Goal: Task Accomplishment & Management: Manage account settings

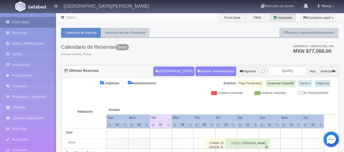
click at [18, 22] on link "Front desk" at bounding box center [28, 22] width 56 height 10
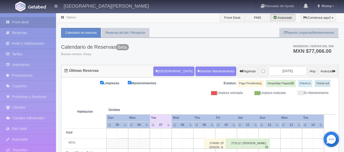
click at [18, 22] on link "Front desk" at bounding box center [28, 22] width 56 height 10
click at [20, 20] on link "Front desk" at bounding box center [28, 22] width 56 height 10
click at [33, 53] on link "Tarifas" at bounding box center [28, 54] width 56 height 10
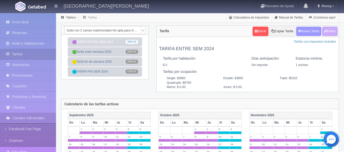
click at [313, 35] on button "Nueva Tarifa" at bounding box center [308, 31] width 25 height 9
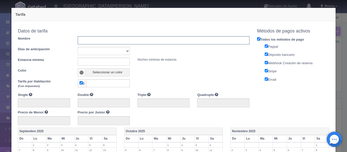
click at [95, 42] on input "text" at bounding box center [164, 40] width 172 height 8
type input "T"
type input "F"
type input "Evento [DATE]"
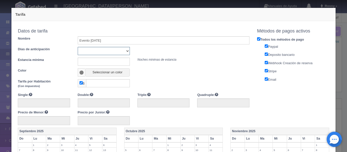
click at [124, 54] on select "Sin importar 1 2 3 4 5 6 7 8 9 10" at bounding box center [104, 51] width 52 height 8
select select "0"
click at [78, 47] on select "Sin importar 1 2 3 4 5 6 7 8 9 10" at bounding box center [104, 51] width 52 height 8
click at [108, 66] on input "text" at bounding box center [104, 62] width 52 height 8
type input "1"
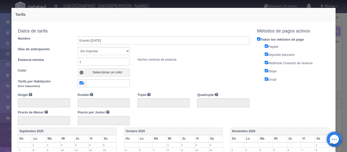
click at [81, 72] on span at bounding box center [82, 73] width 4 height 4
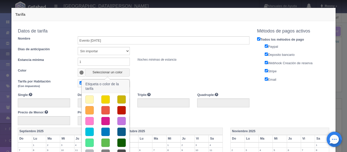
click at [118, 109] on button "button" at bounding box center [122, 110] width 8 height 8
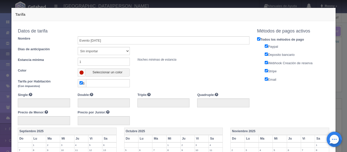
click at [80, 84] on input "checkbox" at bounding box center [81, 82] width 3 height 3
checkbox input "false"
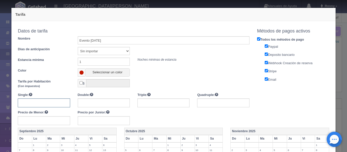
click at [58, 104] on input "text" at bounding box center [44, 103] width 52 height 9
type input "6816"
click at [91, 103] on input "text" at bounding box center [104, 103] width 52 height 9
type input "9772"
click at [102, 103] on input "9772" at bounding box center [104, 103] width 52 height 9
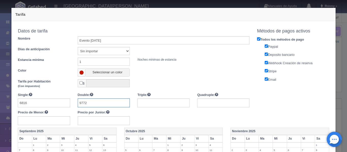
click at [107, 103] on input "9772" at bounding box center [104, 103] width 52 height 9
drag, startPoint x: 154, startPoint y: 104, endPoint x: 117, endPoint y: 105, distance: 37.4
click at [117, 105] on div "Single: 6816 Double: 9772 Triple: 12728 Quadruple: Precio de Menor: Precio por …" at bounding box center [134, 109] width 240 height 33
type input "14178"
type input "18584"
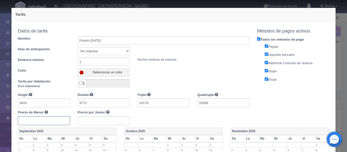
click at [38, 118] on input "text" at bounding box center [44, 120] width 52 height 9
type input "1478"
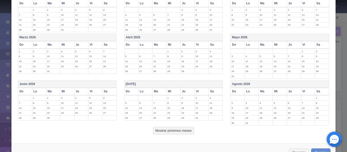
scroll to position [200, 0]
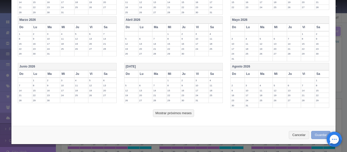
type input "1478"
click at [319, 136] on button "Guardar" at bounding box center [321, 135] width 19 height 8
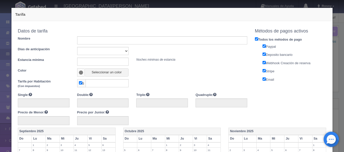
select select
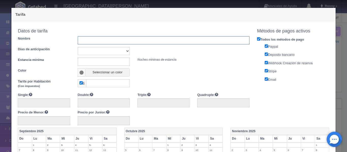
click at [120, 41] on input "text" at bounding box center [164, 40] width 172 height 8
type input "Evento fin de año"
click at [125, 51] on select "Sin importar 1 2 3 4 5 6 7 8 9 10" at bounding box center [104, 51] width 52 height 8
select select "0"
click at [78, 47] on select "Sin importar 1 2 3 4 5 6 7 8 9 10" at bounding box center [104, 51] width 52 height 8
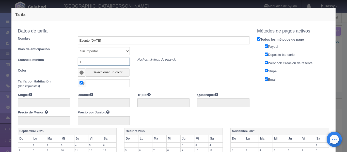
type input "1"
click at [80, 73] on span at bounding box center [82, 73] width 4 height 4
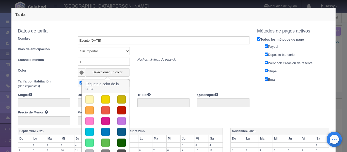
click at [121, 108] on button "button" at bounding box center [122, 110] width 8 height 8
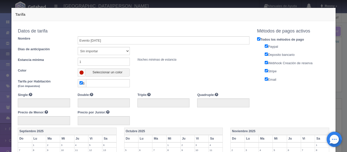
click at [80, 83] on input "checkbox" at bounding box center [81, 82] width 3 height 3
checkbox input "false"
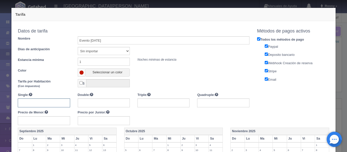
click at [60, 101] on input "text" at bounding box center [44, 103] width 52 height 9
type input "6816"
type input "9772"
type input "14178"
type input "18584"
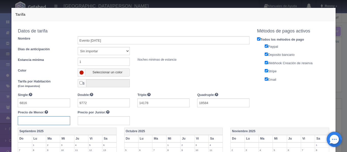
click at [28, 123] on input "text" at bounding box center [44, 120] width 52 height 9
type input "1478"
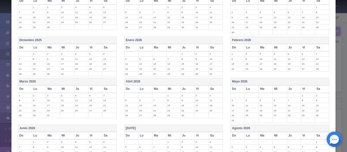
scroll to position [200, 0]
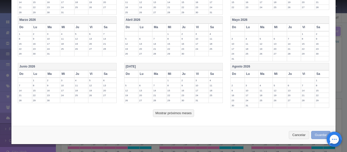
type input "1478"
click at [315, 135] on button "Guardar" at bounding box center [321, 135] width 19 height 8
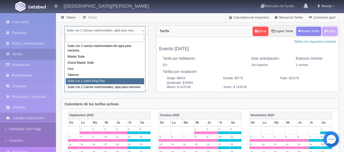
select select "1921"
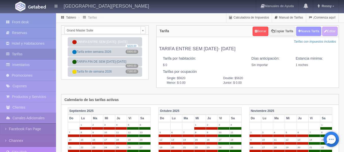
click at [312, 35] on button "Nueva Tarifa" at bounding box center [308, 31] width 25 height 9
select select
checkbox input "true"
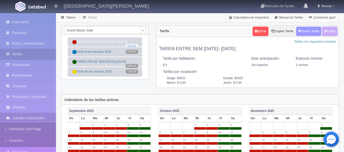
checkbox input "true"
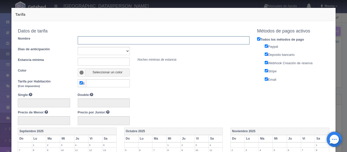
click at [109, 41] on input "text" at bounding box center [164, 40] width 172 height 8
type input "Evento [DATE]"
click at [102, 50] on select "Sin importar 1 2 3 4 5 6 7 8 9 10" at bounding box center [104, 51] width 52 height 8
select select "0"
click at [78, 47] on select "Sin importar 1 2 3 4 5 6 7 8 9 10" at bounding box center [104, 51] width 52 height 8
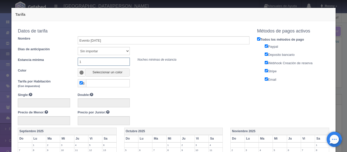
type input "1"
click at [80, 71] on span at bounding box center [82, 73] width 4 height 4
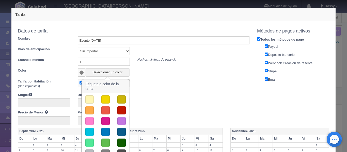
click at [119, 109] on button "button" at bounding box center [122, 110] width 8 height 8
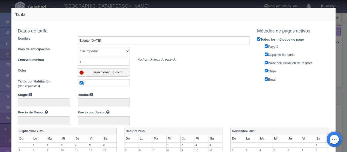
click at [82, 83] on input "checkbox" at bounding box center [81, 82] width 3 height 3
checkbox input "false"
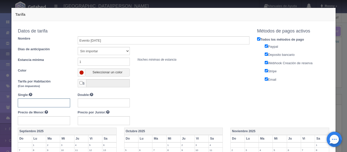
click at [49, 103] on input "text" at bounding box center [44, 103] width 52 height 9
type input "8576"
type input "11532"
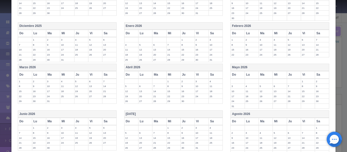
scroll to position [200, 0]
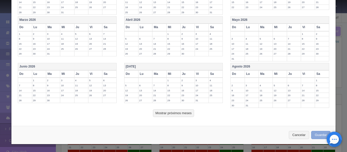
click at [315, 136] on button "Guardar" at bounding box center [321, 135] width 19 height 8
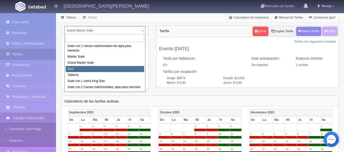
select select "1919"
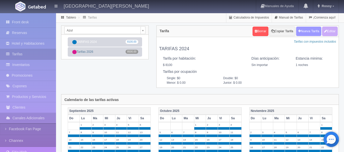
click at [307, 34] on button "Nueva Tarifa" at bounding box center [308, 31] width 25 height 9
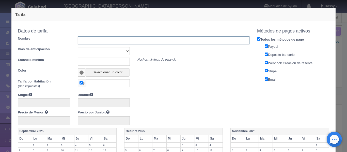
click at [100, 40] on input "text" at bounding box center [164, 40] width 172 height 8
type input "Evento [DATE]"
click at [112, 49] on select "Sin importar 1 2 3 4 5 6 7 8 9 10" at bounding box center [104, 51] width 52 height 8
select select "0"
click at [78, 47] on select "Sin importar 1 2 3 4 5 6 7 8 9 10" at bounding box center [104, 51] width 52 height 8
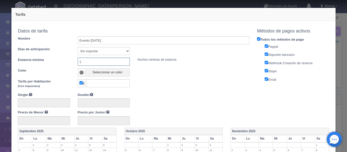
type input "1"
click at [81, 73] on span at bounding box center [82, 73] width 4 height 4
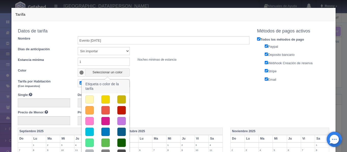
click at [116, 109] on div at bounding box center [122, 110] width 16 height 8
click at [121, 110] on button "button" at bounding box center [122, 110] width 8 height 8
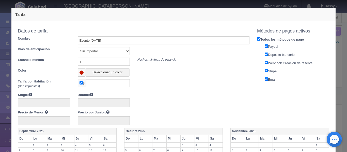
click at [81, 84] on input "checkbox" at bounding box center [81, 82] width 3 height 3
checkbox input "false"
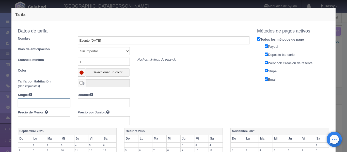
click at [45, 101] on input "text" at bounding box center [44, 103] width 52 height 9
type input "11056"
type input "14012"
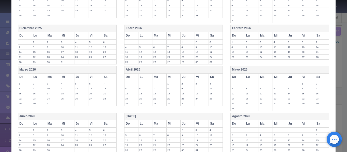
scroll to position [200, 0]
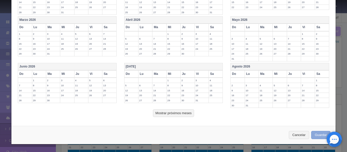
click at [316, 135] on button "Guardar" at bounding box center [321, 135] width 19 height 8
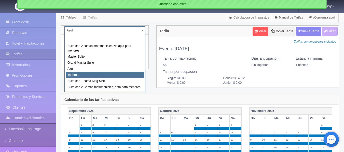
select select "1920"
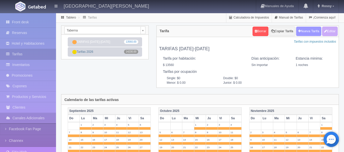
click at [311, 34] on button "Nueva Tarifa" at bounding box center [308, 31] width 25 height 9
select select
checkbox input "true"
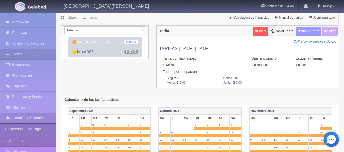
checkbox input "true"
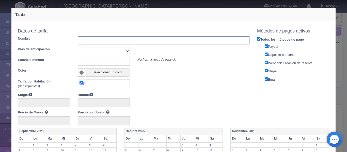
click at [97, 40] on input "text" at bounding box center [164, 40] width 172 height 8
type input "Evento fin de año"
click at [97, 51] on select "Sin importar 1 2 3 4 5 6 7 8 9 10" at bounding box center [104, 51] width 52 height 8
select select "0"
click at [78, 47] on select "Sin importar 1 2 3 4 5 6 7 8 9 10" at bounding box center [104, 51] width 52 height 8
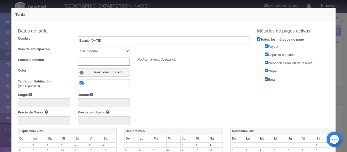
click at [93, 60] on input "text" at bounding box center [104, 62] width 52 height 8
type input "1"
click at [80, 73] on span at bounding box center [82, 73] width 4 height 4
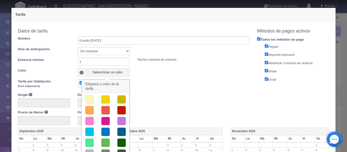
click at [120, 111] on button "button" at bounding box center [122, 110] width 8 height 8
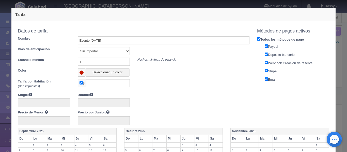
click at [81, 84] on input "checkbox" at bounding box center [81, 82] width 3 height 3
checkbox input "false"
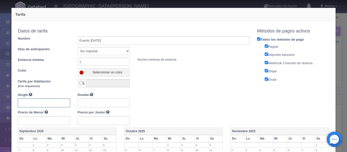
click at [50, 103] on input "text" at bounding box center [44, 103] width 52 height 9
type input "16516"
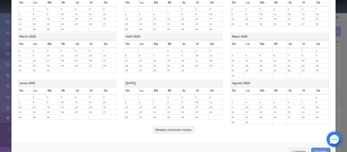
scroll to position [200, 0]
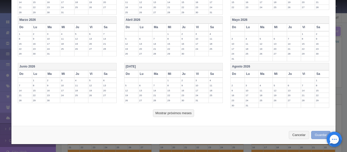
type input "19472"
click at [318, 135] on button "Guardar" at bounding box center [321, 135] width 19 height 8
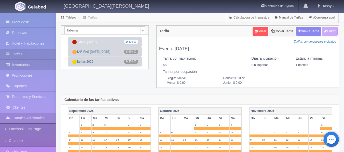
click at [37, 66] on link "Inventarios" at bounding box center [28, 65] width 56 height 10
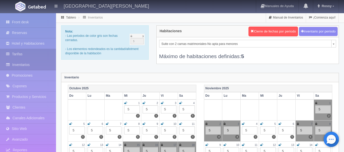
click at [37, 50] on link "Tarifas" at bounding box center [28, 54] width 56 height 10
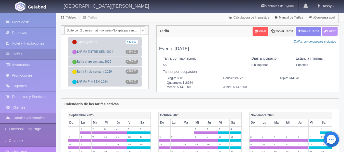
click at [329, 32] on button "Editar" at bounding box center [330, 31] width 16 height 9
type input "Evento [DATE]"
select select "0"
type input "1"
checkbox input "false"
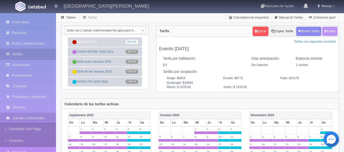
type input "6816"
type input "9772"
type input "14178"
type input "18584"
type input "1478.00"
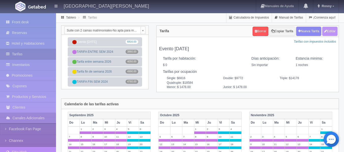
type input "1478.00"
checkbox input "true"
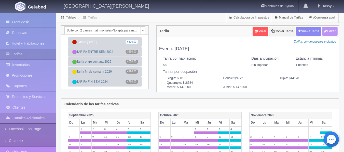
checkbox input "true"
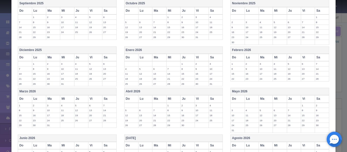
scroll to position [130, 0]
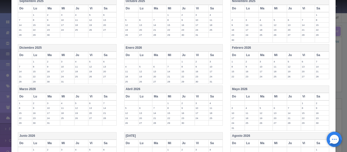
click at [69, 82] on label "31" at bounding box center [67, 81] width 14 height 5
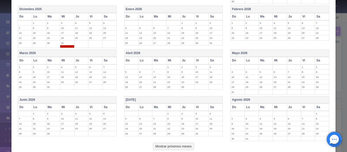
scroll to position [202, 0]
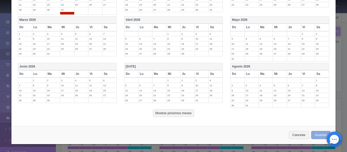
click at [316, 136] on button "Guardar" at bounding box center [321, 135] width 19 height 8
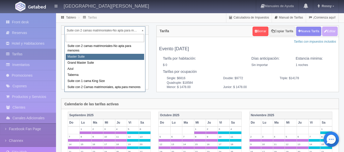
select select "1894"
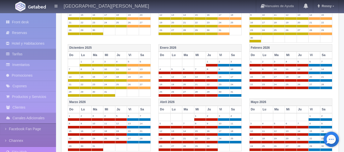
scroll to position [124, 0]
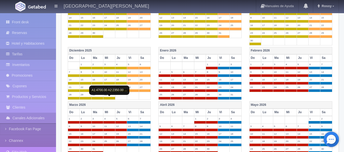
click at [111, 98] on span at bounding box center [108, 98] width 11 height 3
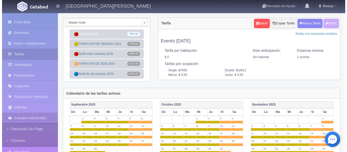
scroll to position [0, 0]
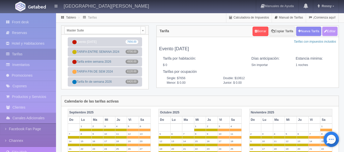
click at [331, 31] on button "Editar" at bounding box center [330, 31] width 16 height 9
type input "Evento [DATE]"
select select "0"
type input "1"
checkbox input "false"
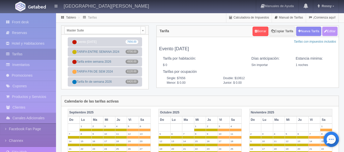
type input "7656"
type input "10612"
type input "0.00"
checkbox input "true"
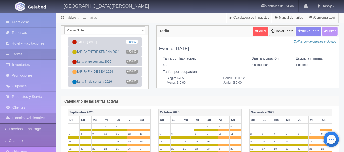
checkbox input "true"
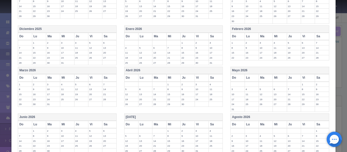
scroll to position [147, 0]
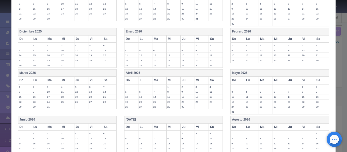
click at [66, 67] on label "31" at bounding box center [67, 65] width 14 height 5
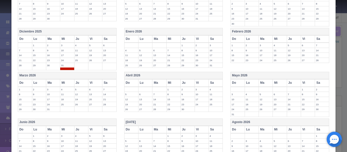
scroll to position [202, 0]
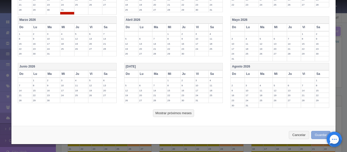
click at [314, 134] on button "Guardar" at bounding box center [321, 135] width 19 height 8
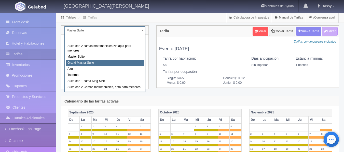
select select "1918"
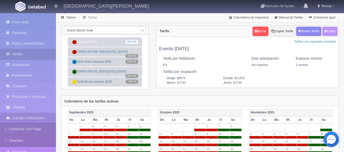
click at [328, 34] on button "Editar" at bounding box center [330, 31] width 16 height 9
type input "Evento [DATE]"
select select "0"
type input "1"
checkbox input "false"
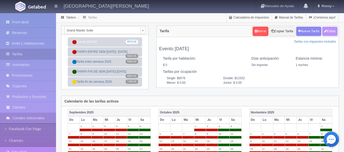
type input "8576"
type input "11532"
type input "0.00"
checkbox input "true"
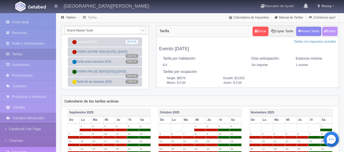
checkbox input "true"
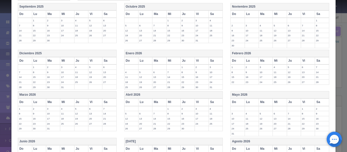
scroll to position [122, 0]
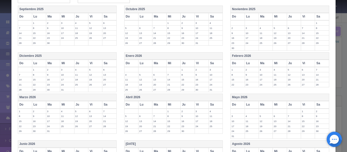
click at [66, 89] on label "31" at bounding box center [67, 89] width 14 height 5
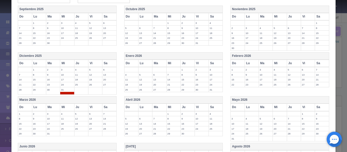
scroll to position [202, 0]
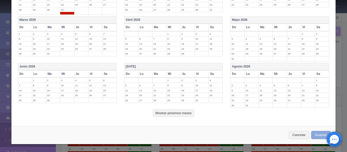
click at [317, 136] on button "Guardar" at bounding box center [321, 135] width 19 height 8
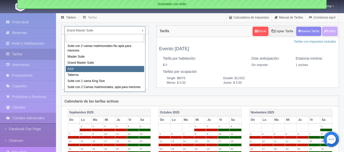
select select "1919"
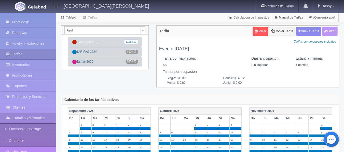
click at [332, 32] on button "Editar" at bounding box center [330, 31] width 16 height 9
type input "Evento [DATE]"
select select "0"
type input "1"
checkbox input "false"
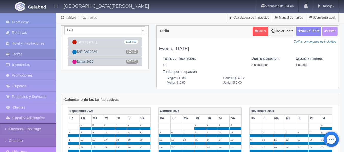
type input "11056"
type input "14012"
type input "0.00"
checkbox input "true"
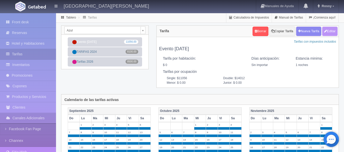
checkbox input "true"
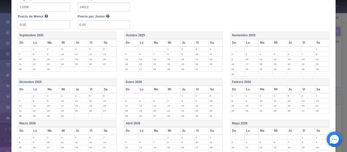
scroll to position [102, 0]
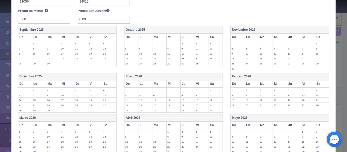
click at [64, 111] on label "31" at bounding box center [67, 110] width 14 height 5
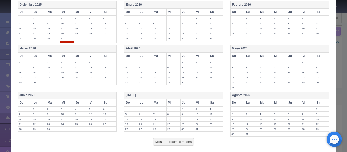
scroll to position [202, 0]
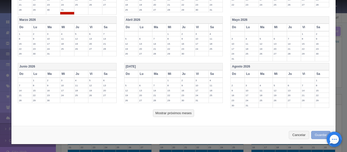
click at [318, 136] on button "Guardar" at bounding box center [321, 135] width 19 height 8
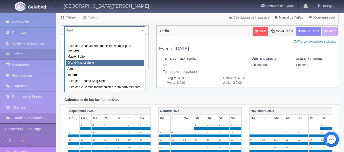
select select "1918"
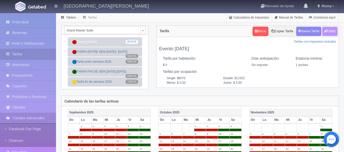
click at [327, 34] on button "Editar" at bounding box center [330, 31] width 16 height 9
type input "Evento [DATE]"
select select "0"
type input "1"
checkbox input "false"
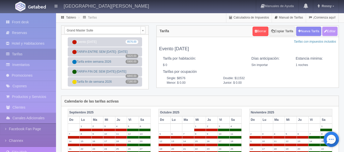
type input "8576"
type input "11532"
type input "0.00"
checkbox input "true"
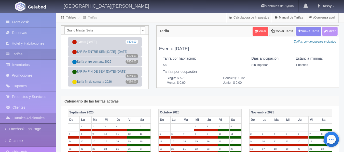
checkbox input "true"
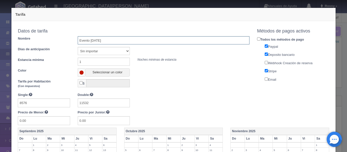
click at [231, 40] on input "Evento [DATE]" at bounding box center [164, 40] width 172 height 8
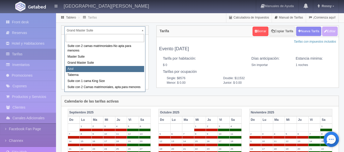
select select "1919"
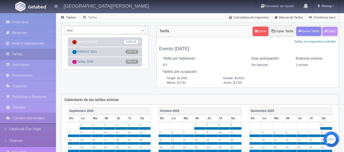
click at [327, 31] on button "Editar" at bounding box center [330, 31] width 16 height 9
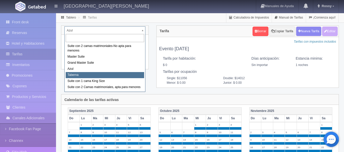
select select "1920"
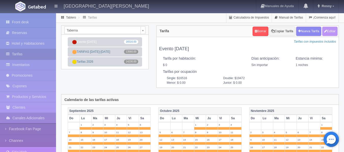
click at [329, 31] on button "Editar" at bounding box center [330, 31] width 16 height 9
type input "Evento [DATE]"
select select "0"
type input "1"
checkbox input "false"
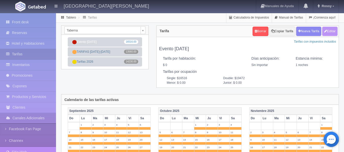
type input "16516"
type input "19472"
type input "0.00"
checkbox input "true"
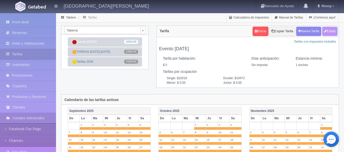
checkbox input "true"
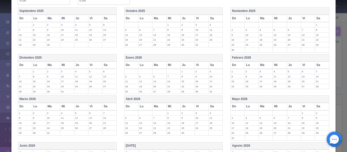
scroll to position [148, 0]
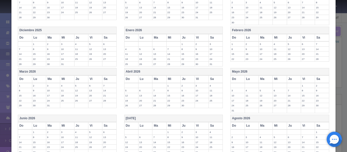
click at [64, 63] on label "31" at bounding box center [67, 64] width 14 height 5
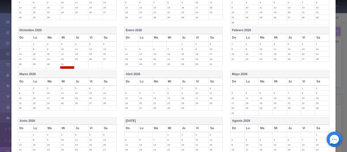
scroll to position [202, 0]
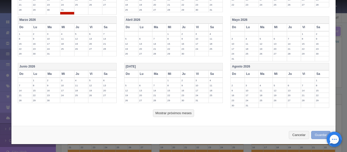
click at [314, 135] on button "Guardar" at bounding box center [321, 135] width 19 height 8
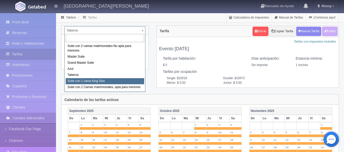
select select "1921"
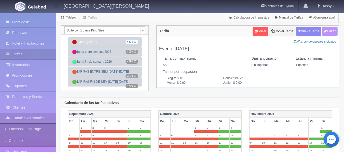
click at [331, 35] on button "Editar" at bounding box center [330, 31] width 16 height 9
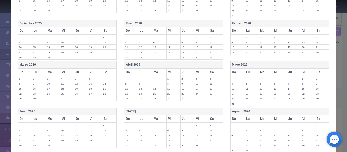
scroll to position [156, 0]
click at [65, 58] on label "31" at bounding box center [67, 56] width 14 height 5
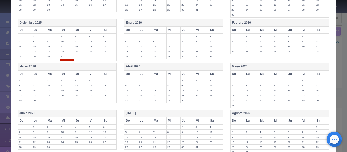
scroll to position [202, 0]
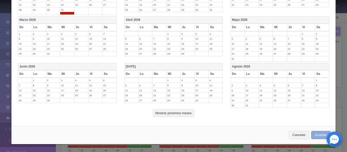
click at [318, 134] on button "Guardar" at bounding box center [321, 135] width 19 height 8
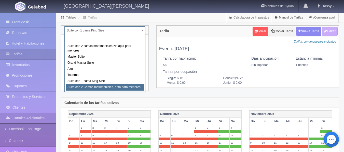
select select "1983"
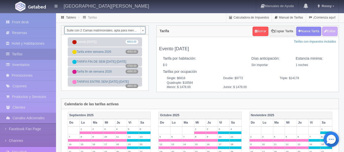
click at [329, 32] on button "Editar" at bounding box center [330, 31] width 16 height 9
type input "Evento [DATE]"
select select "0"
type input "1"
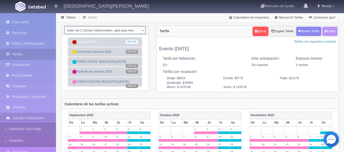
checkbox input "false"
type input "6816"
type input "9772"
type input "14178"
type input "18584"
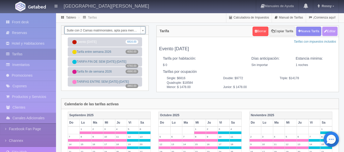
type input "1478.00"
checkbox input "true"
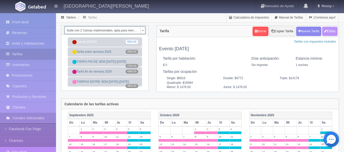
checkbox input "true"
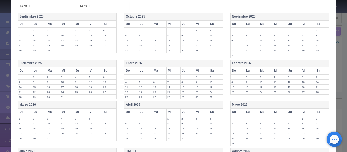
scroll to position [115, 0]
click at [65, 97] on label "31" at bounding box center [67, 96] width 14 height 5
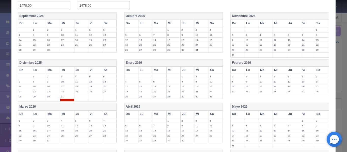
scroll to position [202, 0]
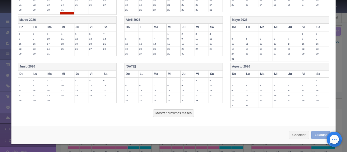
click at [316, 136] on button "Guardar" at bounding box center [321, 135] width 19 height 8
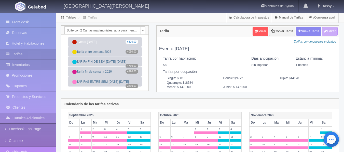
click at [32, 63] on link "Inventarios" at bounding box center [28, 65] width 56 height 10
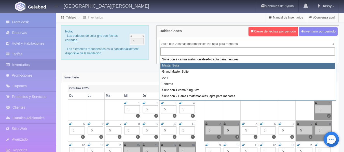
select select "1894"
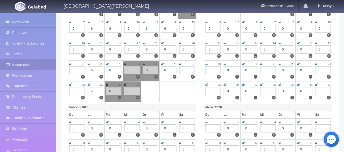
scroll to position [242, 0]
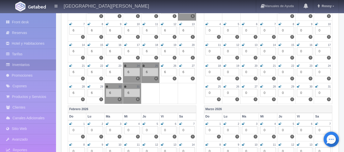
click at [125, 85] on icon at bounding box center [125, 86] width 2 height 3
click at [107, 86] on icon at bounding box center [107, 86] width 2 height 3
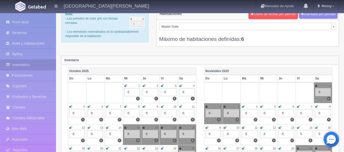
scroll to position [0, 0]
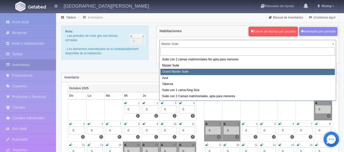
select select "1918"
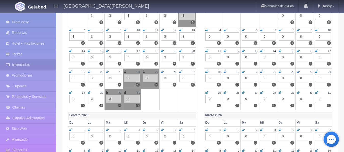
scroll to position [239, 0]
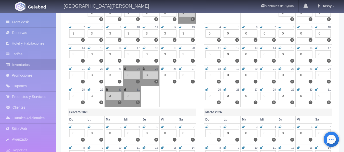
click at [126, 90] on icon at bounding box center [125, 89] width 2 height 3
click at [107, 90] on icon at bounding box center [107, 89] width 2 height 3
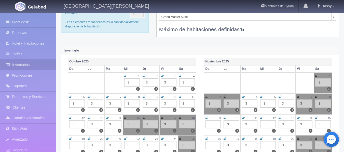
scroll to position [0, 0]
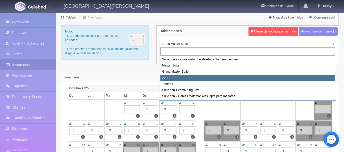
select select "1919"
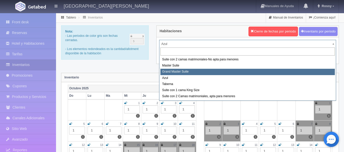
select select "1918"
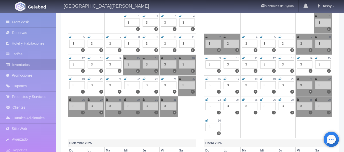
scroll to position [103, 0]
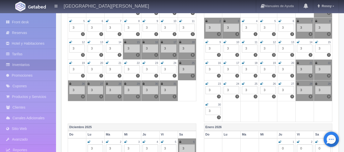
click at [110, 48] on div "3" at bounding box center [114, 49] width 16 height 8
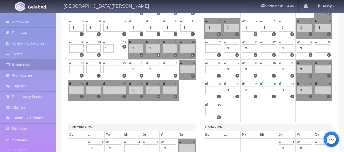
type input "5"
click at [182, 95] on td at bounding box center [187, 90] width 17 height 21
click at [194, 112] on div "Octubre 2025 Do Lu Ma Mi Ju Vi Sa 1 3 3 2 3 3 3 3 3 4 3 3 5 3 3 6 3 3 7 3 2 8 3…" at bounding box center [200, 53] width 272 height 142
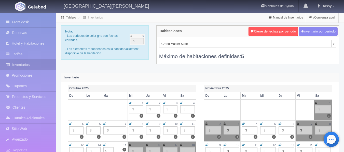
click at [336, 45] on div "Grand Master Suite Suite con 2 camas matrimoniales-No apta para menores Master …" at bounding box center [247, 50] width 182 height 26
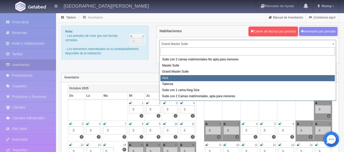
select select "1919"
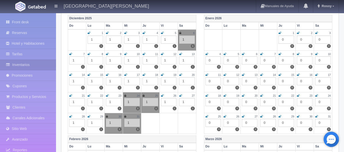
scroll to position [215, 0]
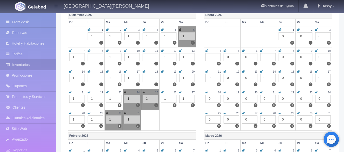
click at [108, 114] on div "30" at bounding box center [114, 113] width 16 height 4
click at [125, 114] on icon at bounding box center [125, 113] width 2 height 3
click at [107, 113] on icon at bounding box center [107, 113] width 2 height 3
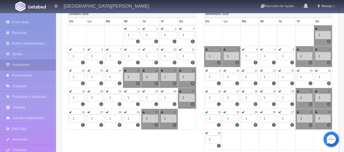
scroll to position [0, 0]
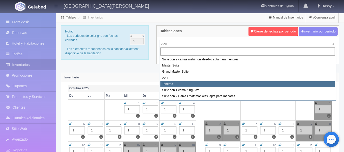
select select "1920"
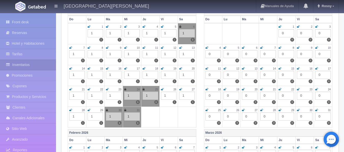
scroll to position [225, 0]
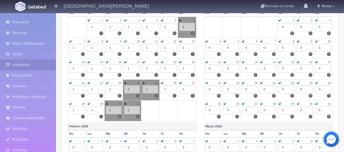
click at [125, 104] on icon at bounding box center [125, 103] width 2 height 3
click at [107, 104] on icon at bounding box center [107, 103] width 2 height 3
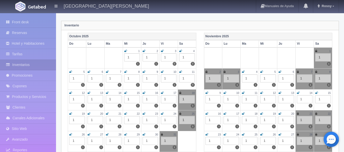
scroll to position [0, 0]
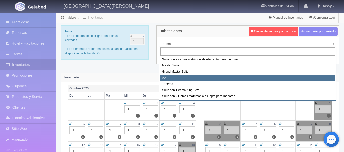
select select "1919"
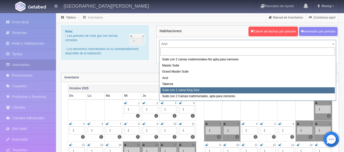
select select "1921"
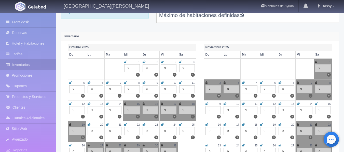
scroll to position [6, 0]
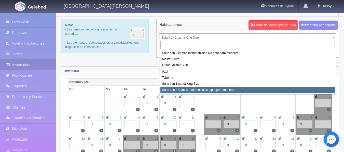
select select "1983"
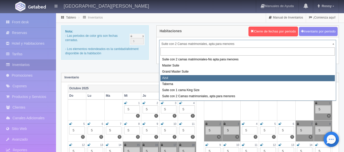
select select "1919"
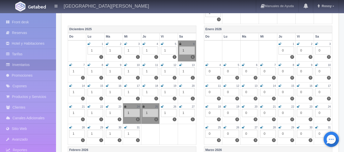
scroll to position [212, 0]
